Goal: Obtain resource: Download file/media

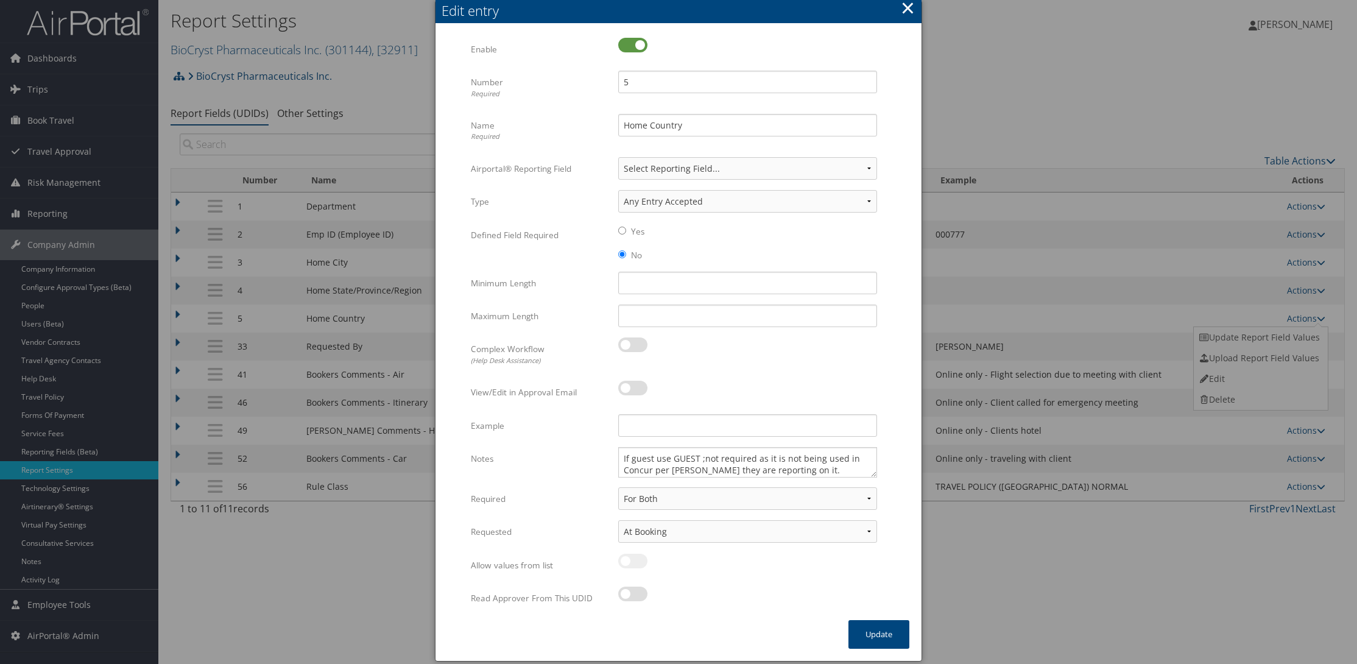
select select "both"
select select "trip"
click at [912, 8] on button "×" at bounding box center [908, 8] width 14 height 24
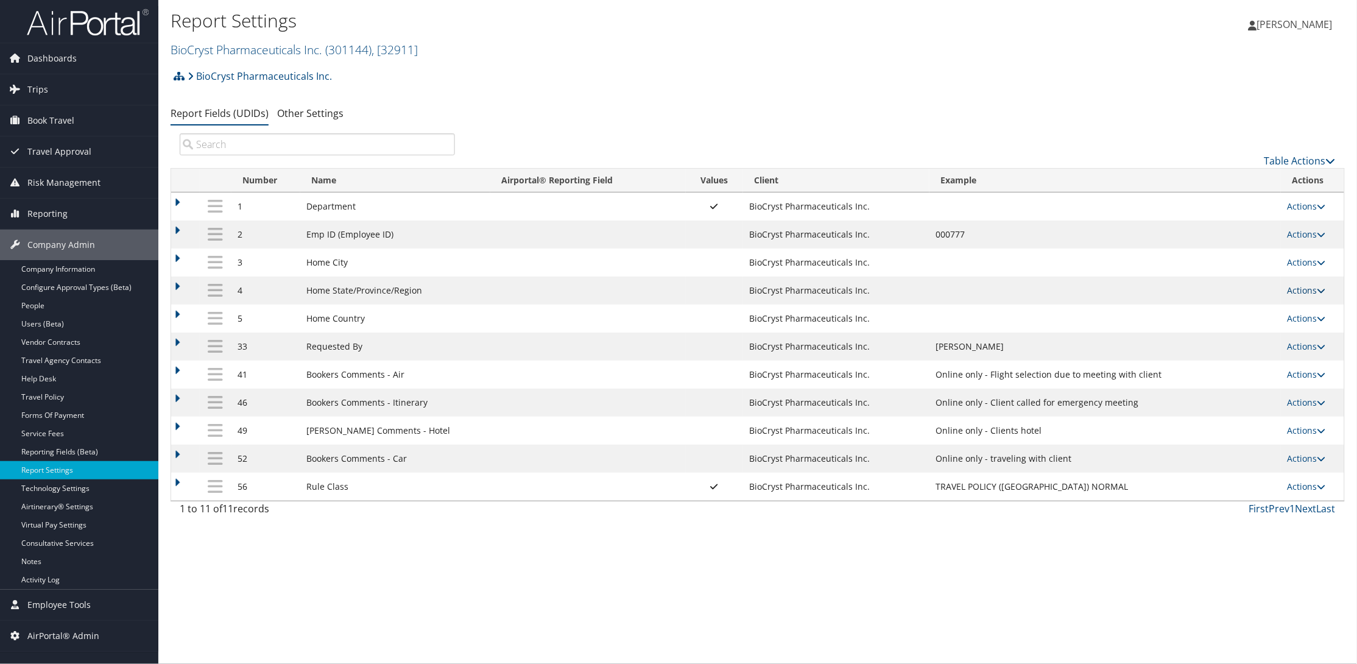
click at [1319, 286] on icon at bounding box center [1320, 290] width 9 height 9
click at [1222, 348] on link "Edit" at bounding box center [1259, 350] width 132 height 21
select select "both"
select select "trip"
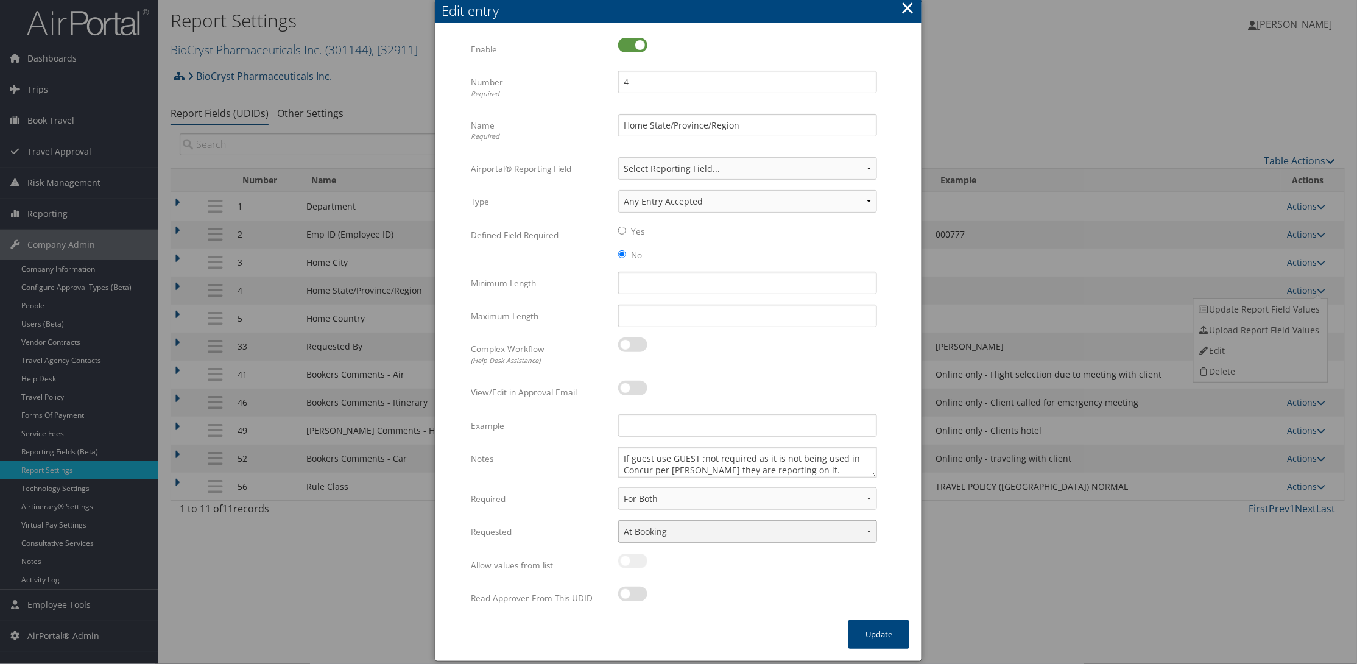
click at [868, 529] on select "None In Profile At Booking Both" at bounding box center [747, 531] width 259 height 23
click at [890, 381] on form "Multiple values The selected items contain different values for this input. To …" at bounding box center [679, 329] width 462 height 582
click at [906, 10] on button "×" at bounding box center [908, 8] width 14 height 24
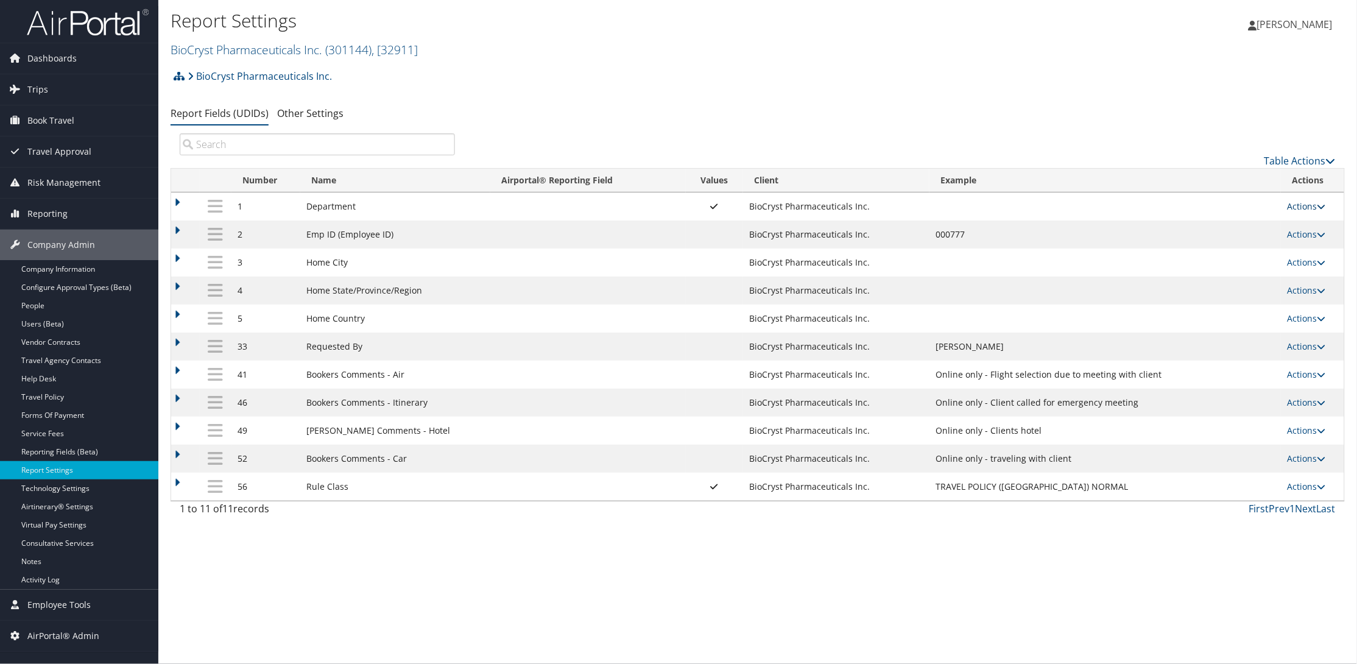
click at [1307, 203] on link "Actions" at bounding box center [1306, 206] width 38 height 12
click at [1234, 266] on link "Edit" at bounding box center [1259, 266] width 132 height 21
select select "both"
select select "profiled"
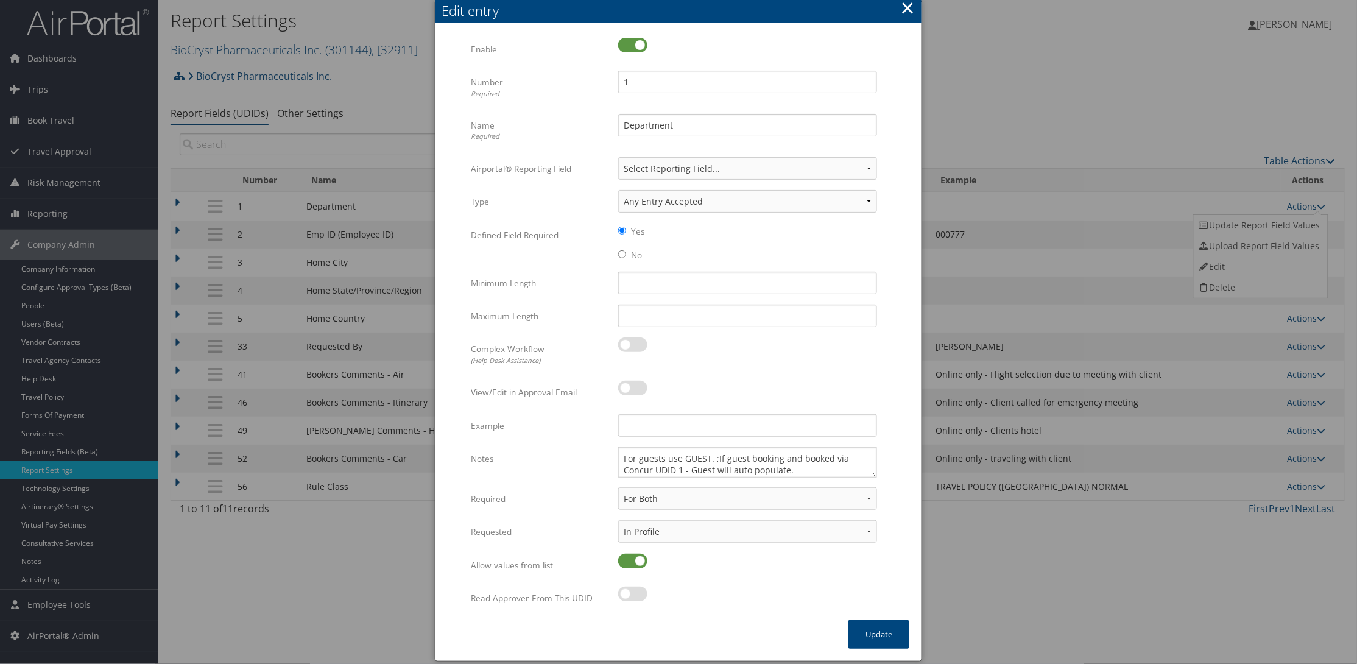
drag, startPoint x: 912, startPoint y: 15, endPoint x: 882, endPoint y: 6, distance: 31.8
click at [912, 15] on button "×" at bounding box center [908, 8] width 14 height 24
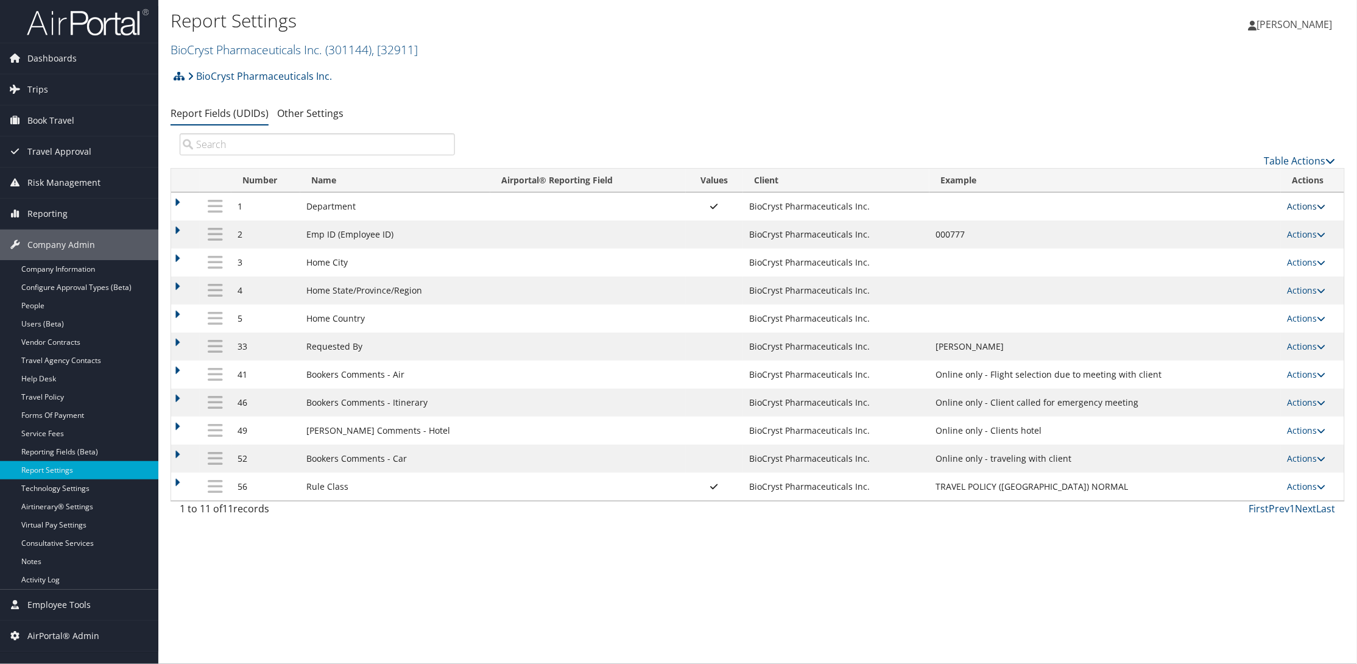
click at [1308, 206] on link "Actions" at bounding box center [1306, 206] width 38 height 12
click at [1246, 223] on link "Update Report Field Values" at bounding box center [1259, 225] width 132 height 21
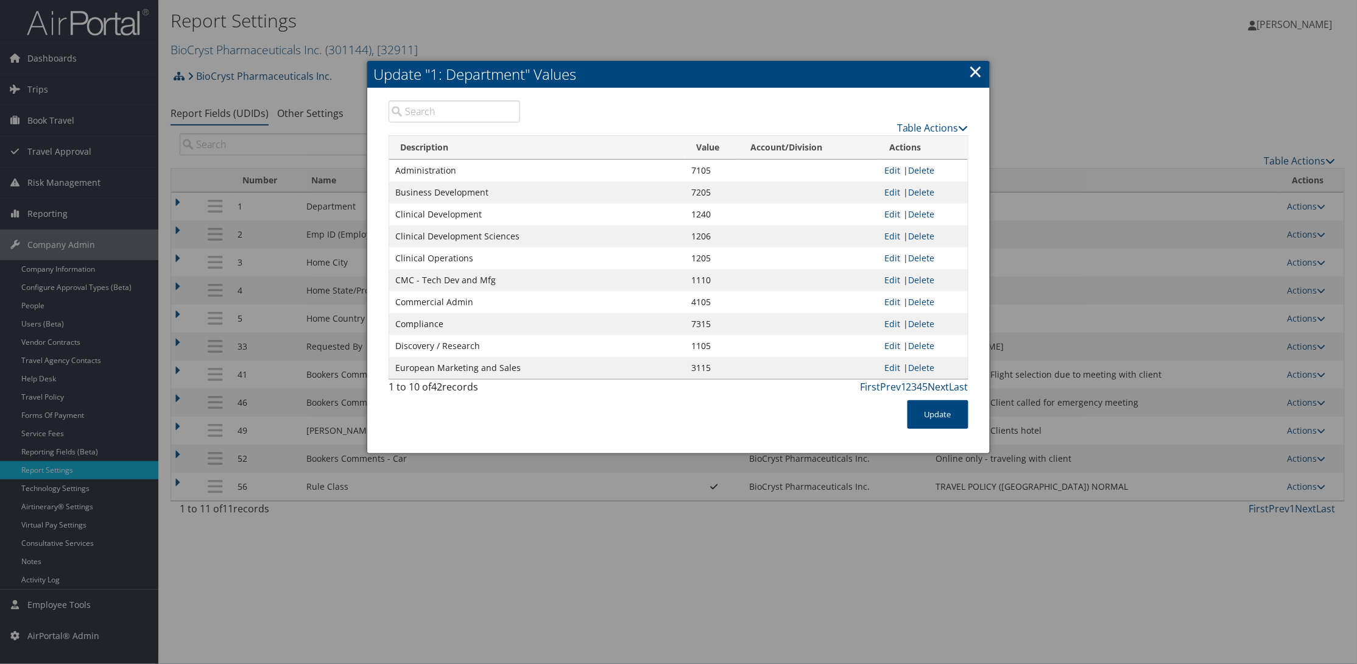
click at [932, 385] on link "Next" at bounding box center [938, 386] width 21 height 13
click at [935, 388] on link "Next" at bounding box center [938, 386] width 21 height 13
click at [935, 387] on link "Next" at bounding box center [938, 386] width 21 height 13
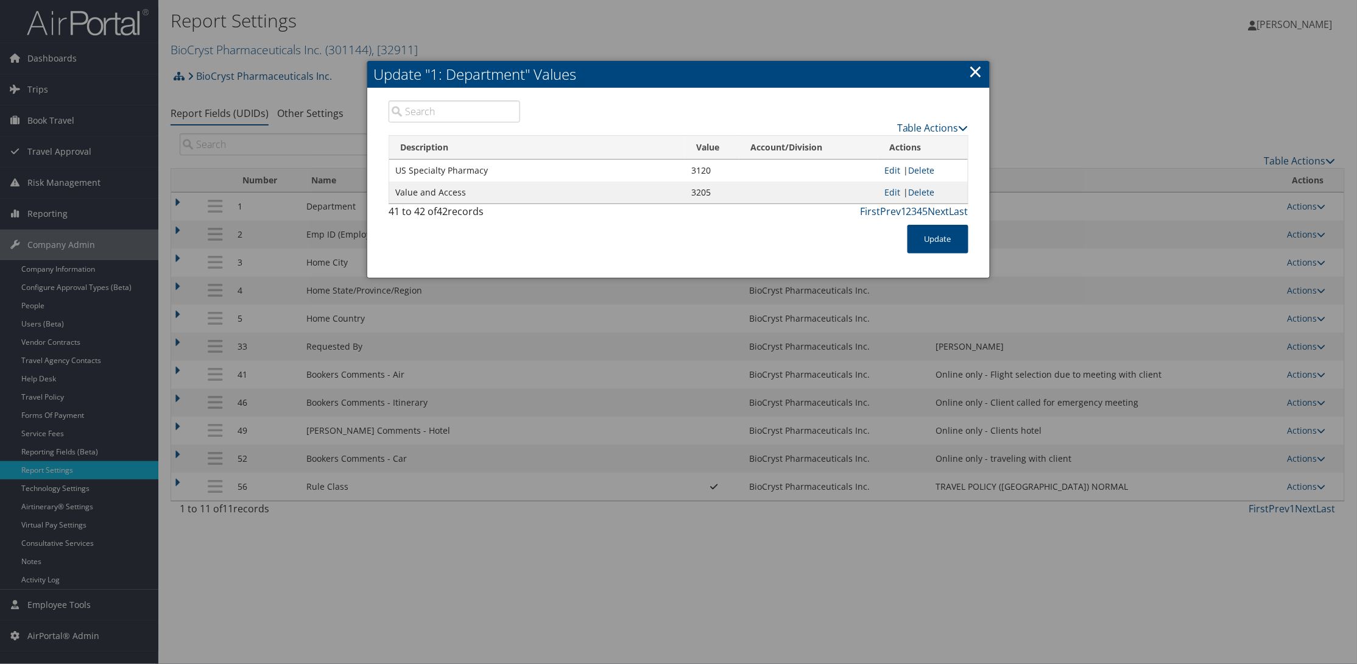
click at [972, 74] on link "×" at bounding box center [976, 71] width 14 height 24
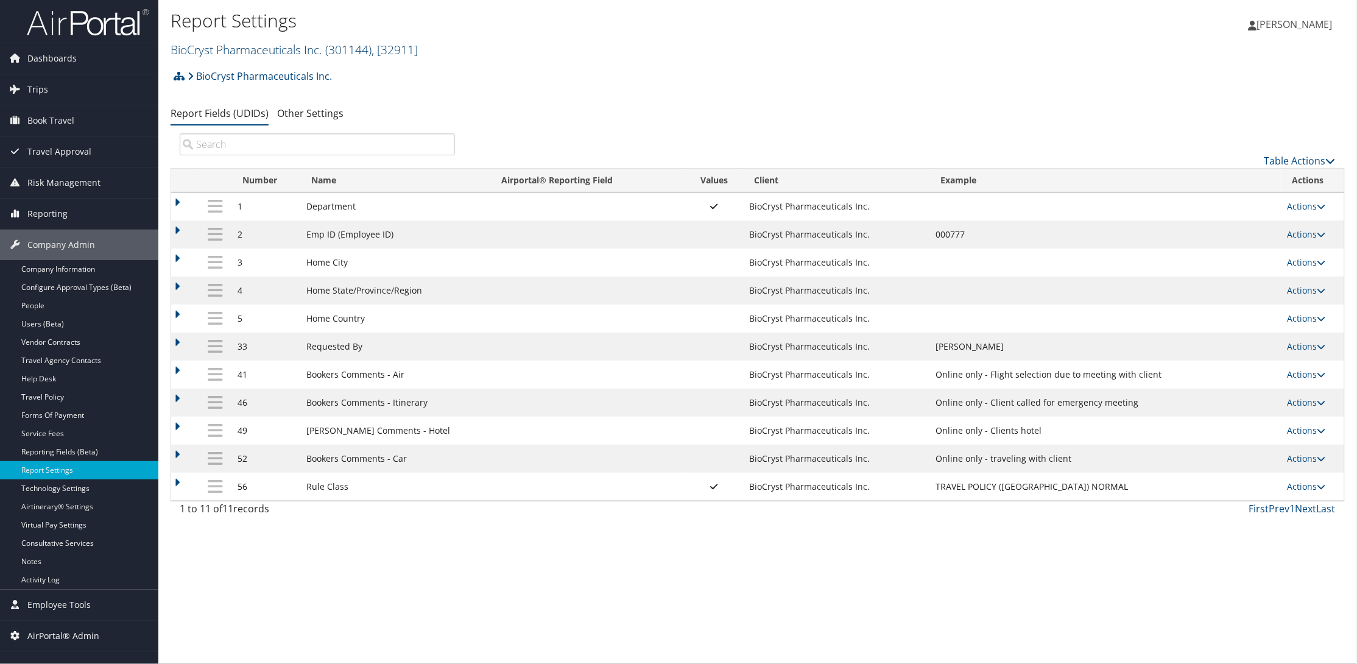
click at [242, 47] on link "BioCryst Pharmaceuticals Inc. ( 301144 ) , [ 32911 ]" at bounding box center [293, 49] width 247 height 16
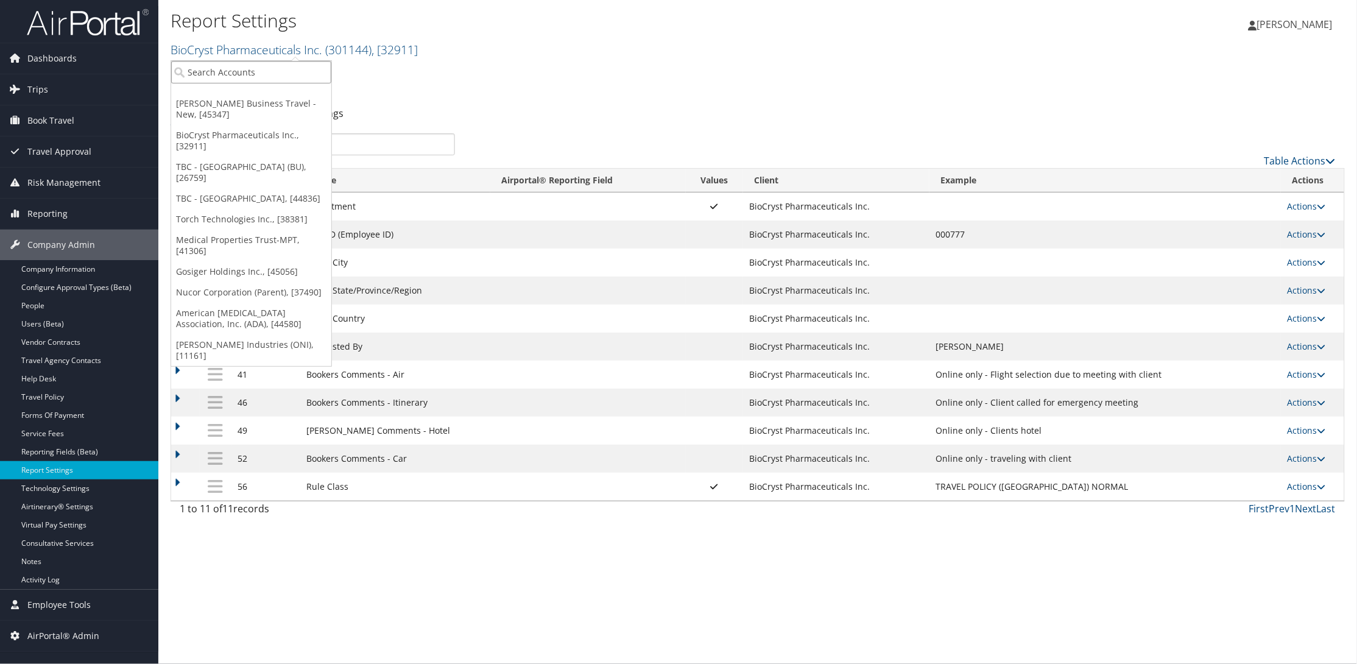
click at [218, 73] on input "search" at bounding box center [251, 72] width 160 height 23
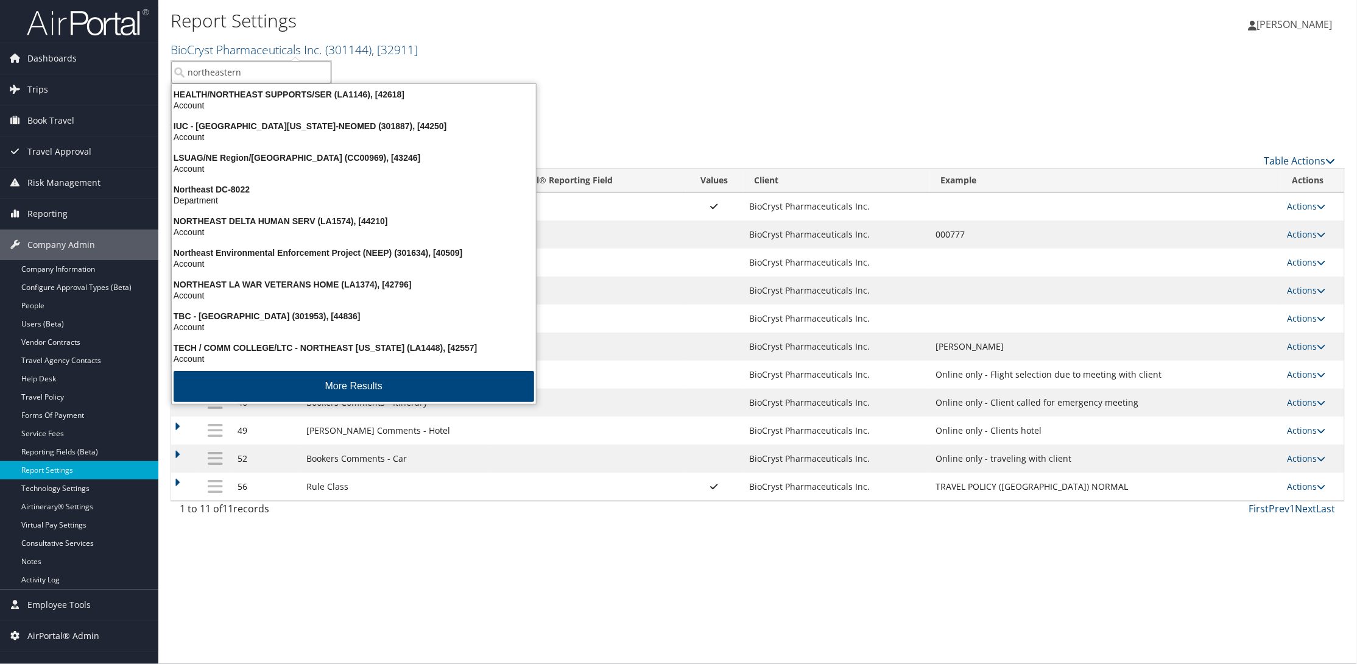
type input "northeastern"
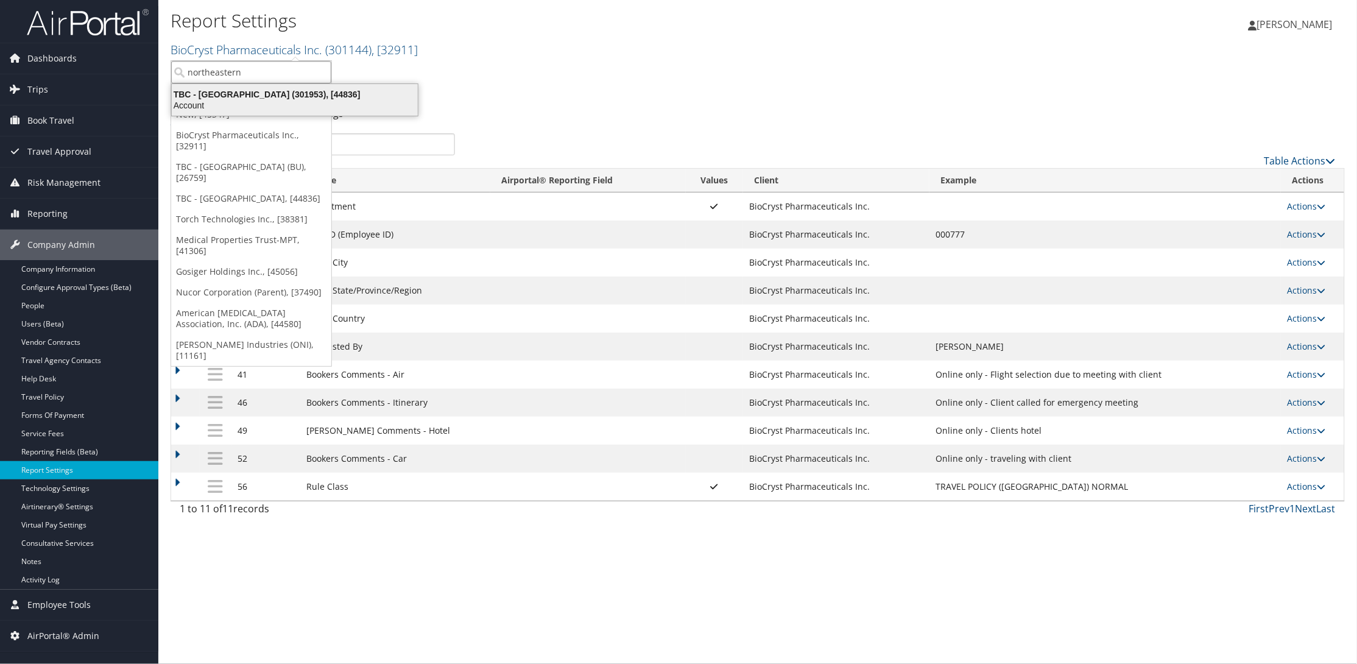
click at [222, 96] on div "TBC - Northeastern University (301953), [44836]" at bounding box center [294, 94] width 261 height 11
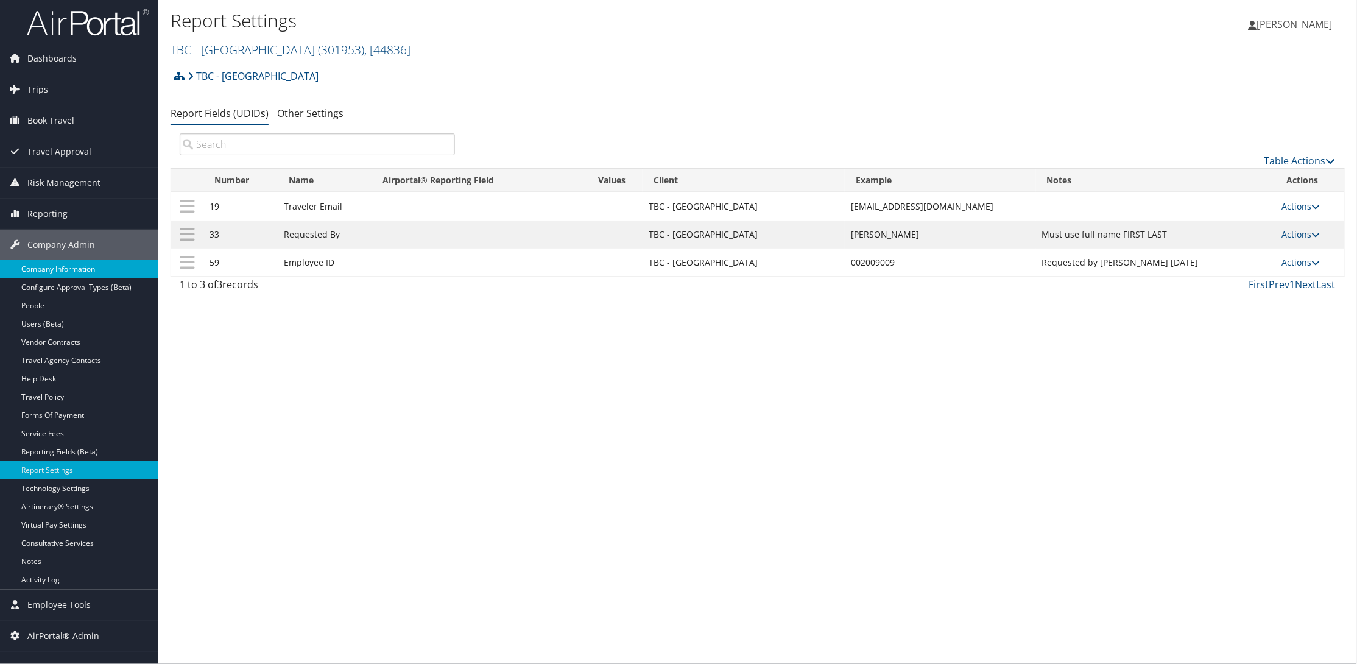
click at [33, 267] on link "Company Information" at bounding box center [79, 269] width 158 height 18
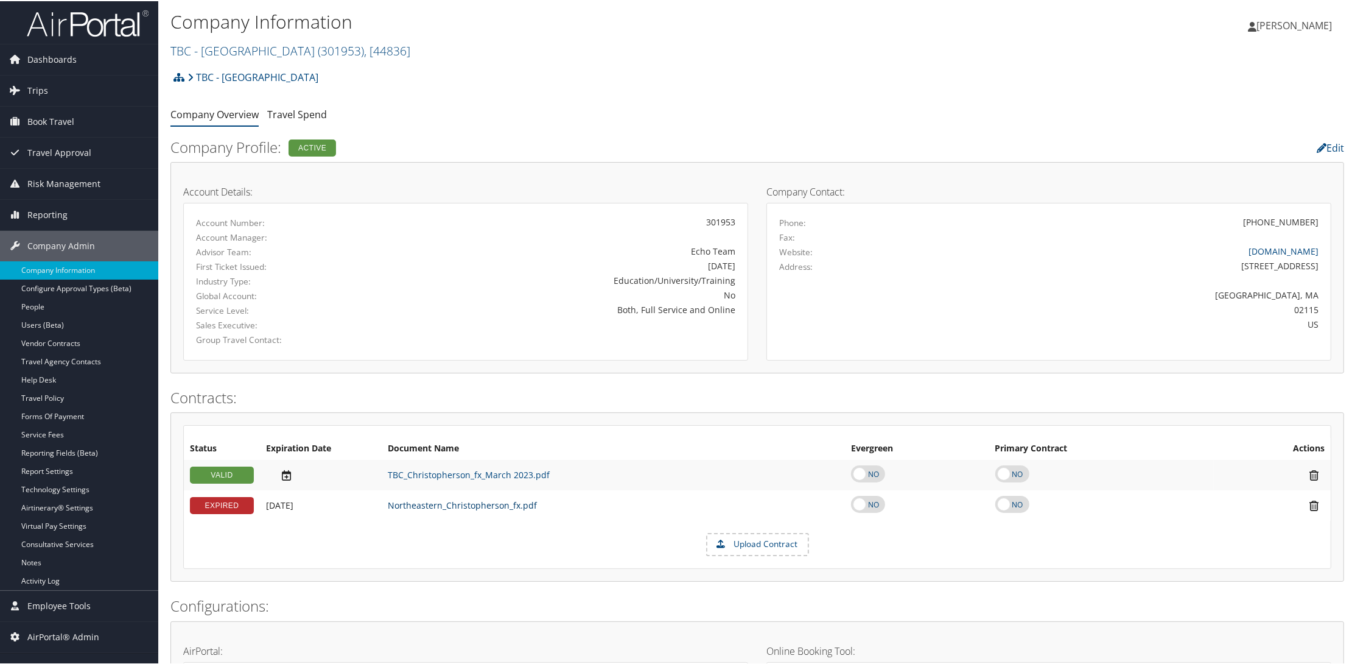
click at [429, 504] on link "Northeastern_Christopherson_fx.pdf" at bounding box center [462, 504] width 149 height 12
click at [275, 47] on link "TBC - Northeastern University ( 301953 ) , [ 44836 ]" at bounding box center [290, 49] width 240 height 16
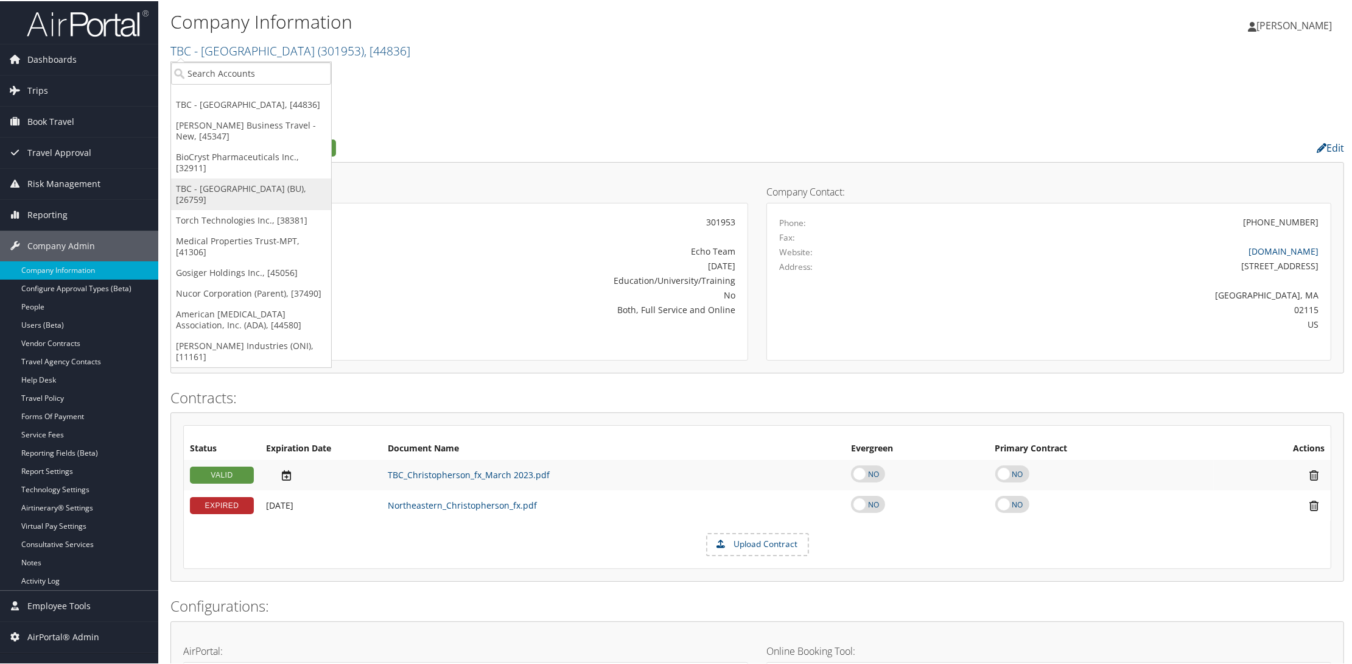
click at [208, 192] on link "TBC - [GEOGRAPHIC_DATA] (BU), [26759]" at bounding box center [251, 193] width 160 height 32
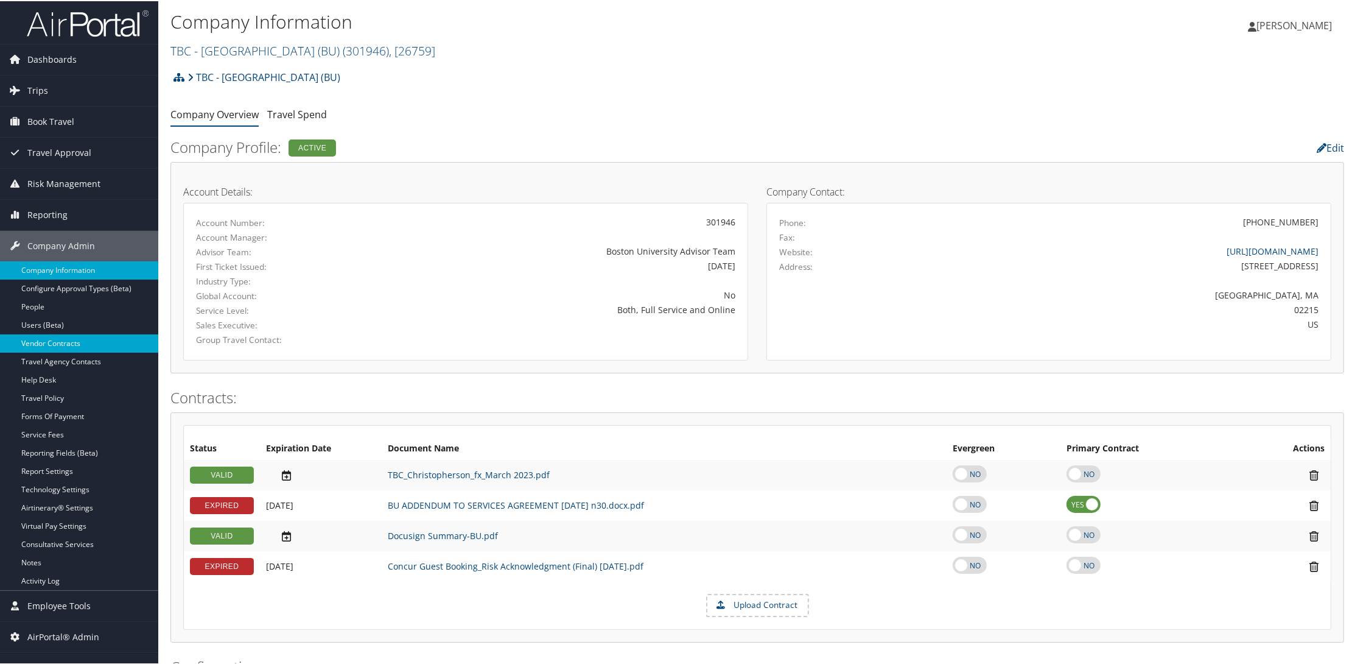
click at [44, 344] on link "Vendor Contracts" at bounding box center [79, 342] width 158 height 18
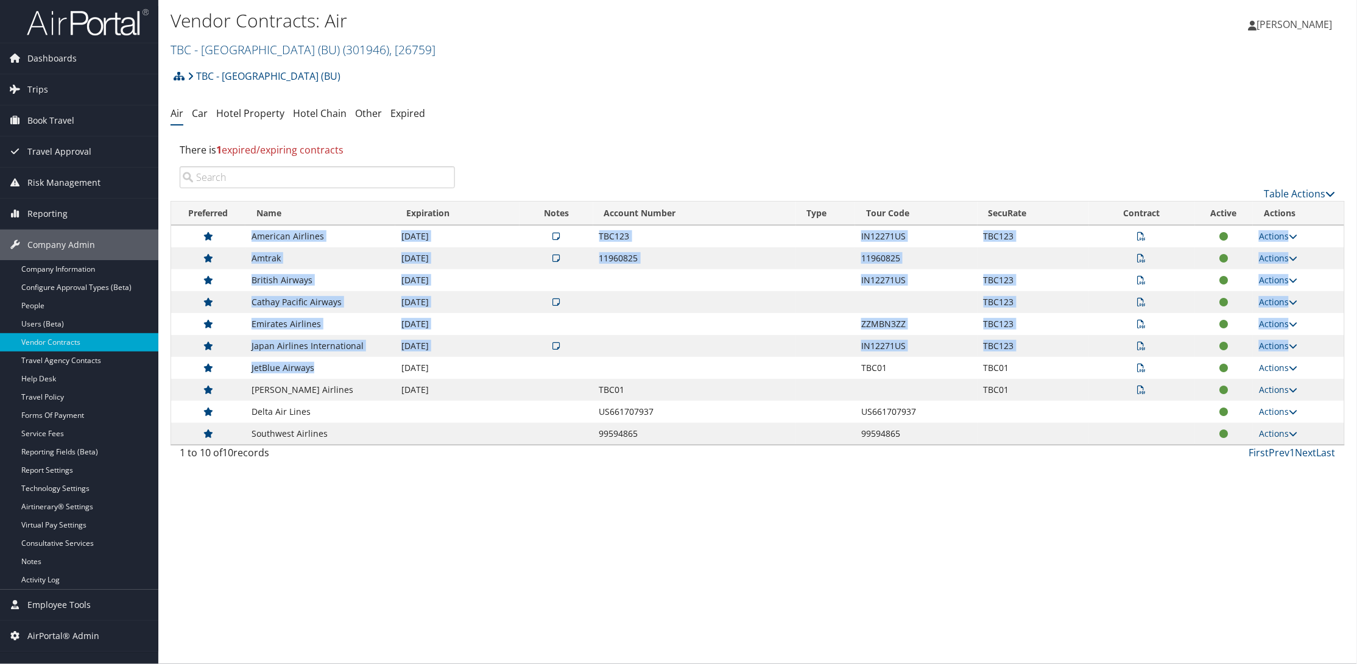
drag, startPoint x: 245, startPoint y: 236, endPoint x: 342, endPoint y: 362, distance: 159.0
click at [342, 362] on tbody "American Airlines [DATE] TBC123 IN12271US TBC123 Actions View Notes View Contra…" at bounding box center [757, 334] width 1173 height 219
click at [1326, 190] on icon at bounding box center [1331, 194] width 10 height 10
click at [1248, 232] on link "Download Report" at bounding box center [1259, 233] width 160 height 21
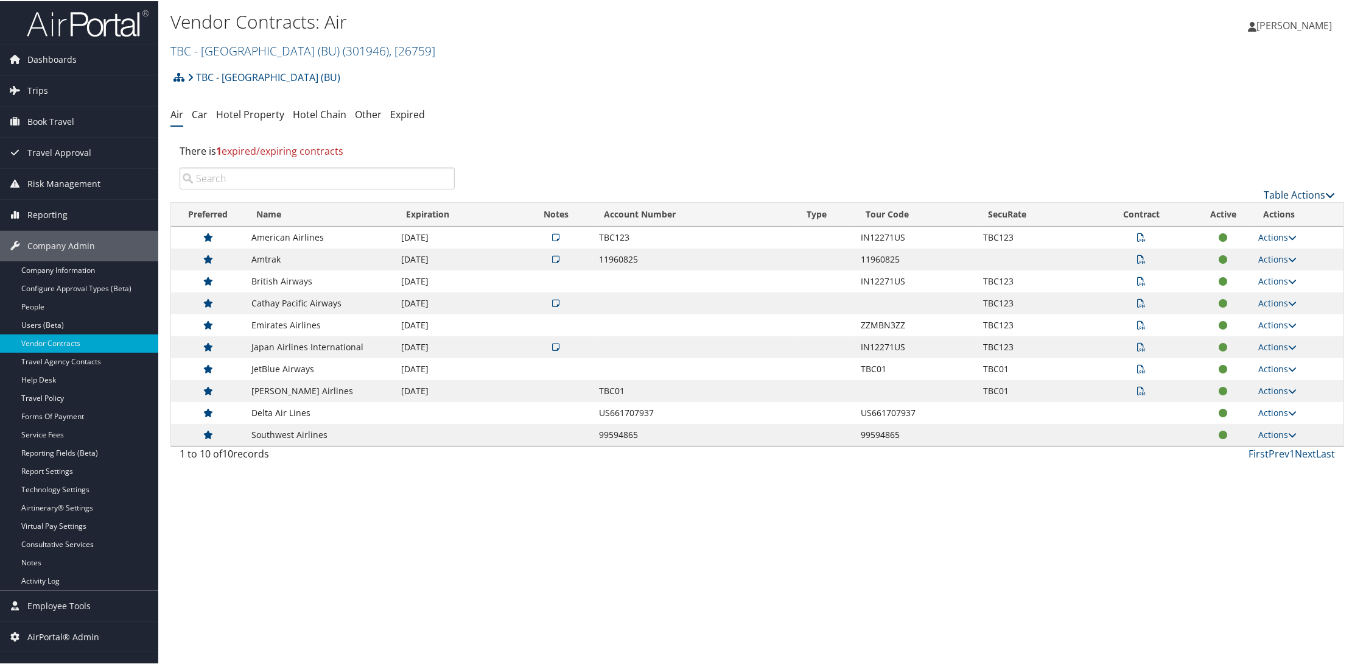
click at [1330, 193] on div "Table Actions" at bounding box center [904, 183] width 880 height 35
click at [1326, 191] on icon at bounding box center [1331, 194] width 10 height 10
click at [1207, 233] on link "Download Report" at bounding box center [1259, 233] width 160 height 21
click at [1318, 193] on link "Table Actions" at bounding box center [1299, 193] width 71 height 13
click at [1257, 230] on link "Download Report" at bounding box center [1259, 233] width 160 height 21
